Goal: Transaction & Acquisition: Purchase product/service

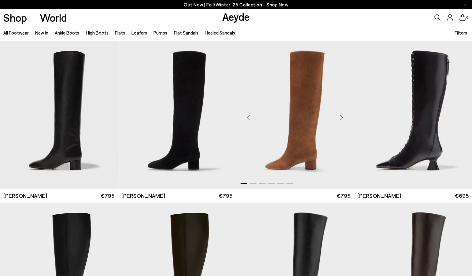
scroll to position [80, 0]
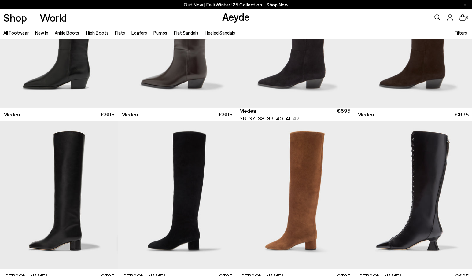
click at [62, 34] on link "Ankle Boots" at bounding box center [67, 32] width 24 height 5
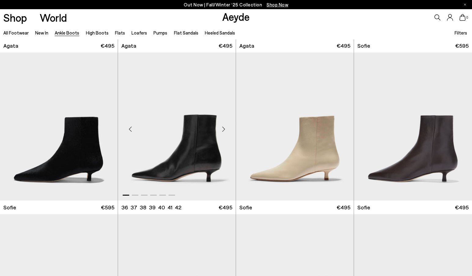
scroll to position [472, 0]
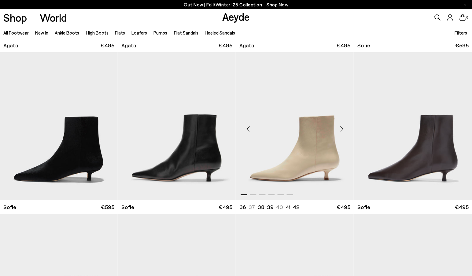
click at [321, 145] on img "1 / 6" at bounding box center [295, 126] width 118 height 148
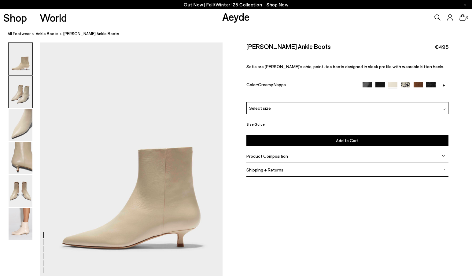
click at [20, 97] on img at bounding box center [21, 92] width 24 height 32
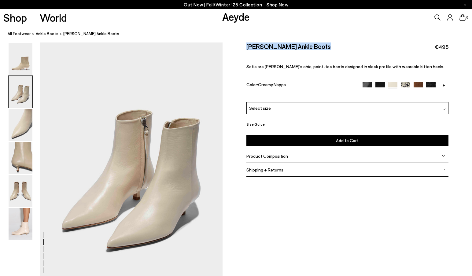
drag, startPoint x: 245, startPoint y: 45, endPoint x: 321, endPoint y: 45, distance: 75.5
click at [321, 45] on div "Size Guide Shoes Belt Our shoes come in European sizing. The easiest way to mea…" at bounding box center [346, 113] width 249 height 142
copy h2 "Sofie Leather Ankle Boots"
